Goal: Register for event/course

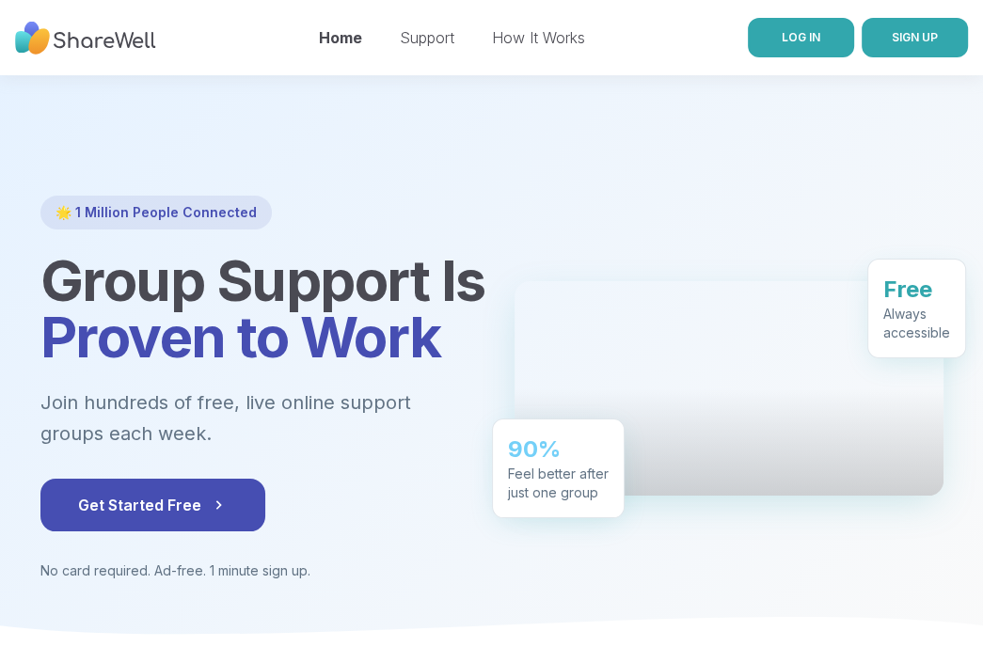
drag, startPoint x: 0, startPoint y: 0, endPoint x: 794, endPoint y: 38, distance: 795.1
click at [794, 38] on span "LOG IN" at bounding box center [801, 37] width 39 height 14
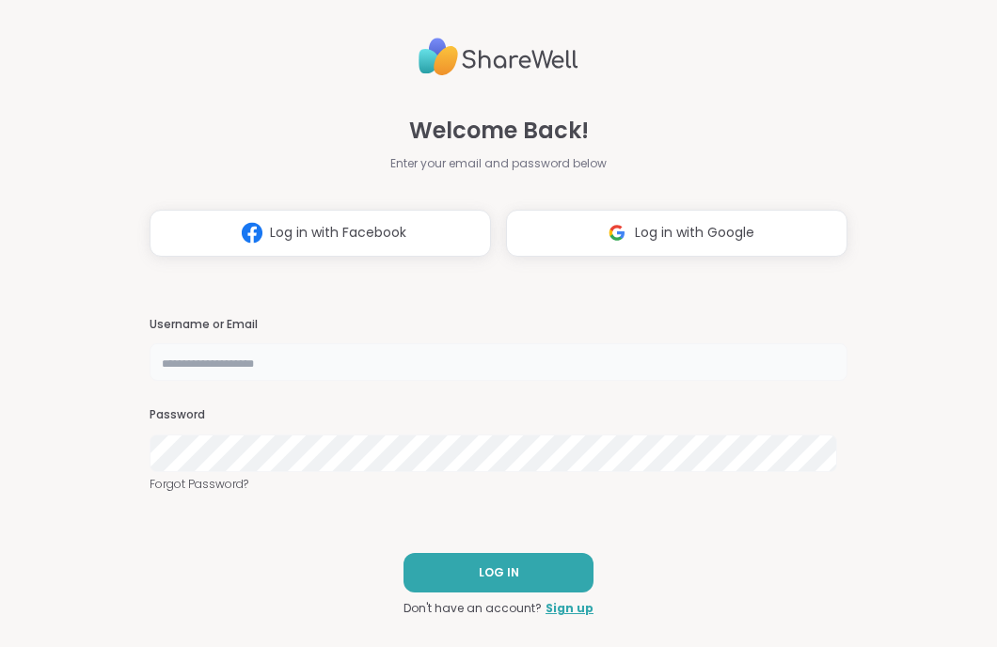
type input "**********"
click at [584, 231] on button "Log in with Google" at bounding box center [677, 233] width 342 height 47
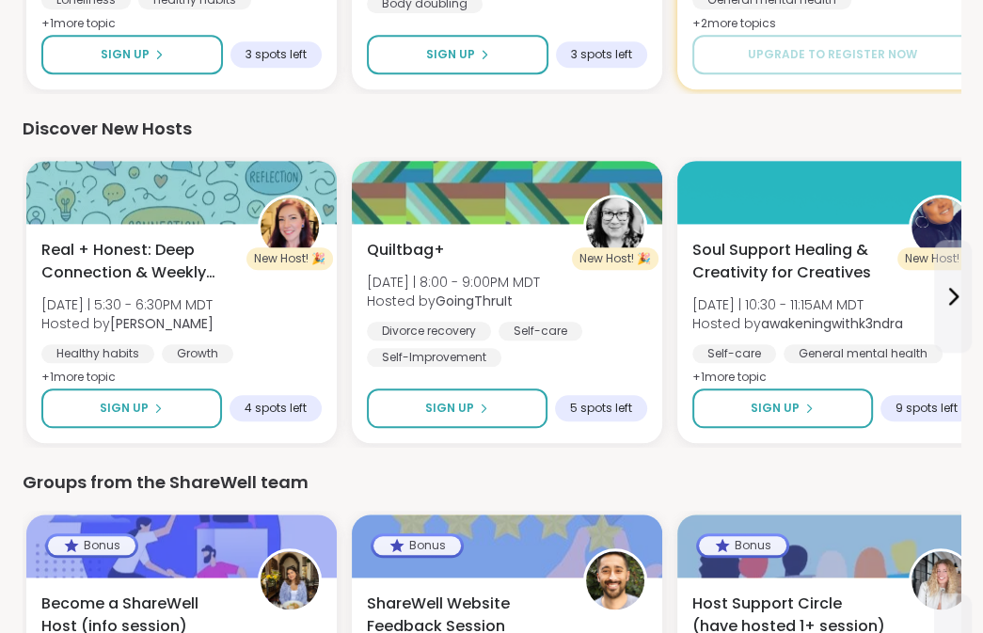
scroll to position [1506, 0]
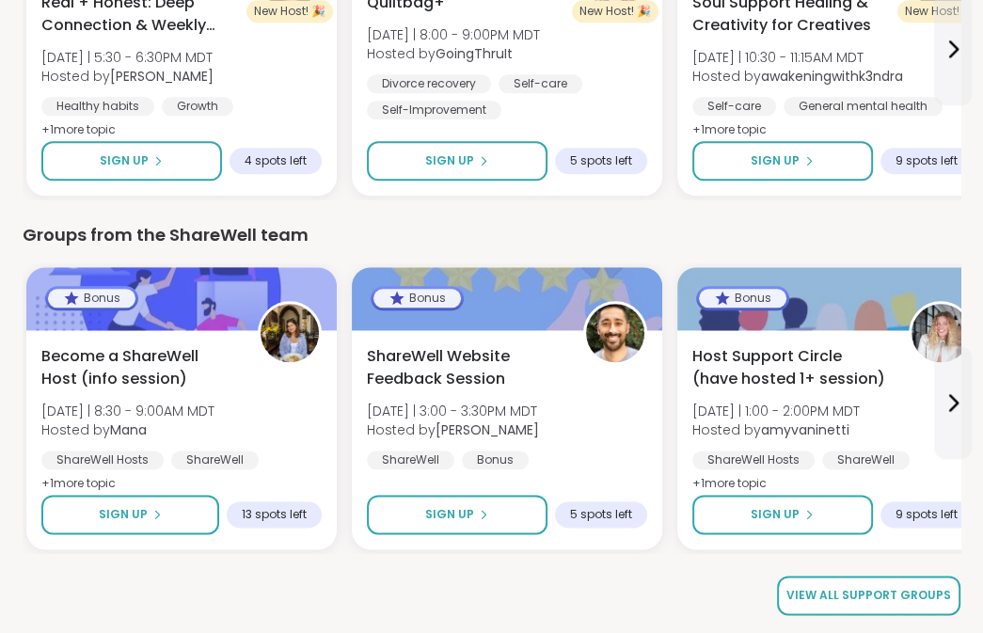
click at [869, 594] on span "View all support groups" at bounding box center [869, 595] width 165 height 17
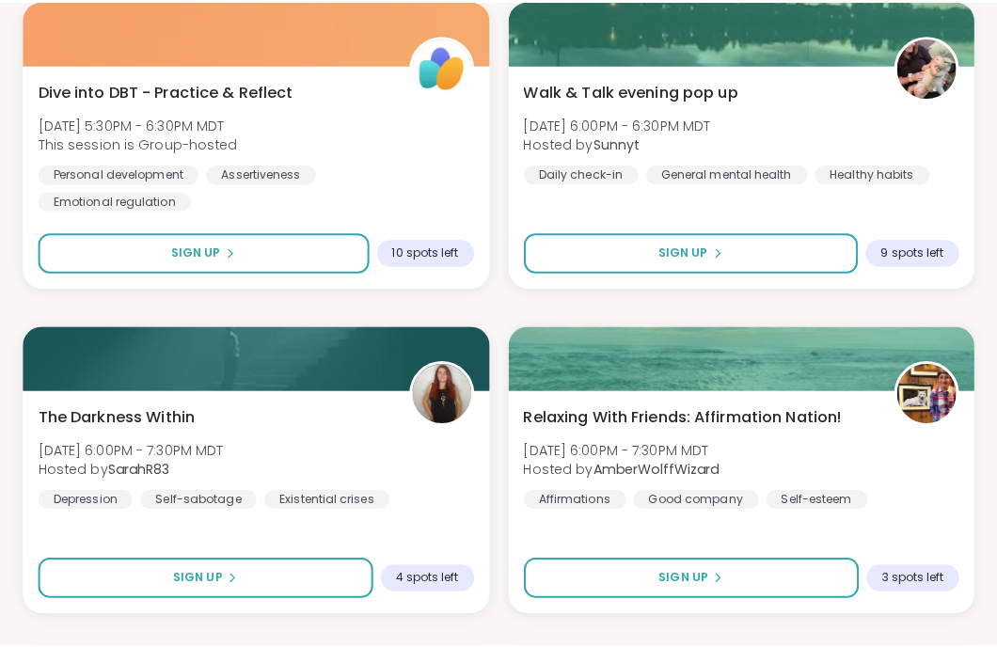
scroll to position [1780, 0]
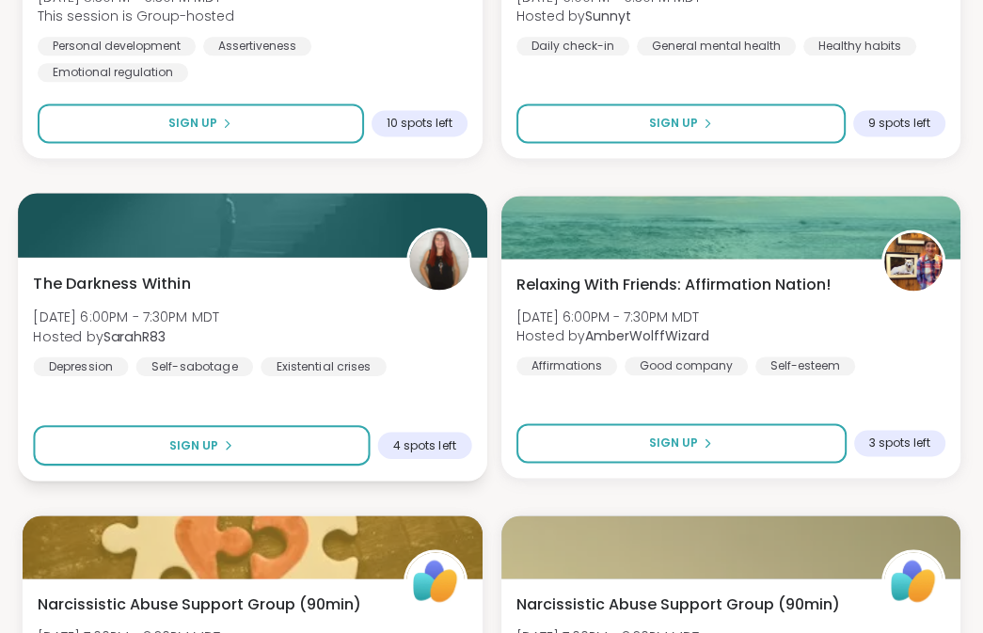
click at [113, 298] on div "The Darkness Within [DATE] 6:00PM - 7:30PM MDT Hosted by SarahR83 [MEDICAL_DATA…" at bounding box center [252, 324] width 438 height 104
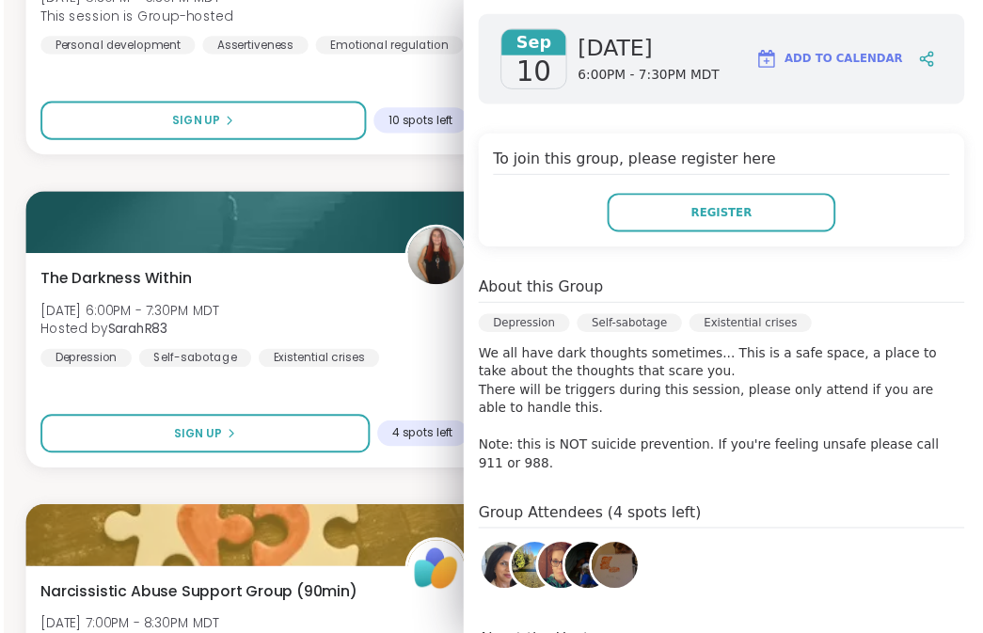
scroll to position [245, 0]
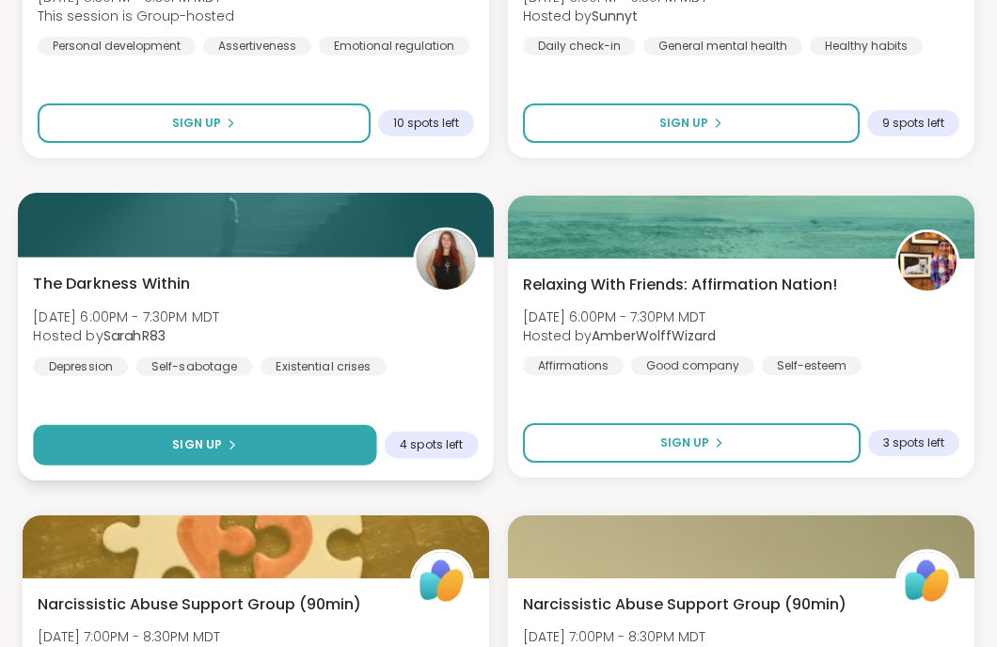
click at [190, 434] on button "Sign Up" at bounding box center [204, 445] width 343 height 40
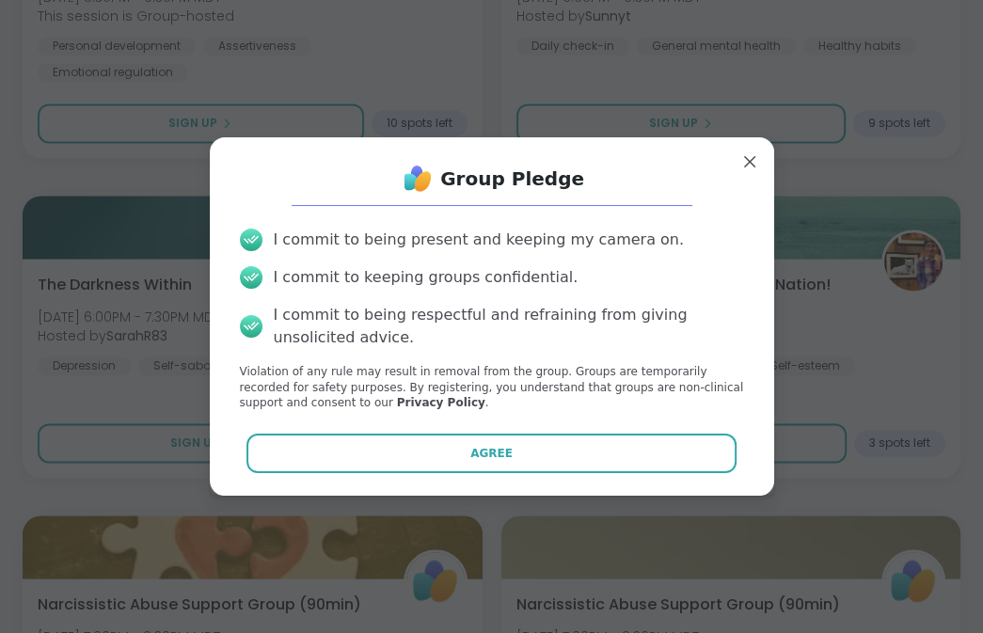
click at [530, 451] on button "Agree" at bounding box center [492, 454] width 490 height 40
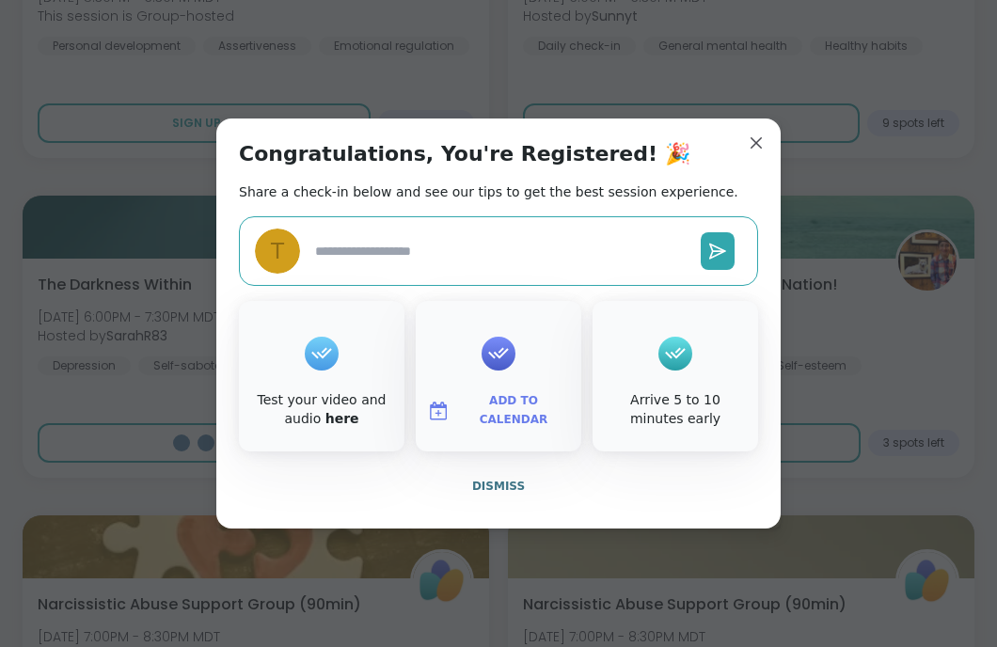
type textarea "*"
